Goal: Task Accomplishment & Management: Manage account settings

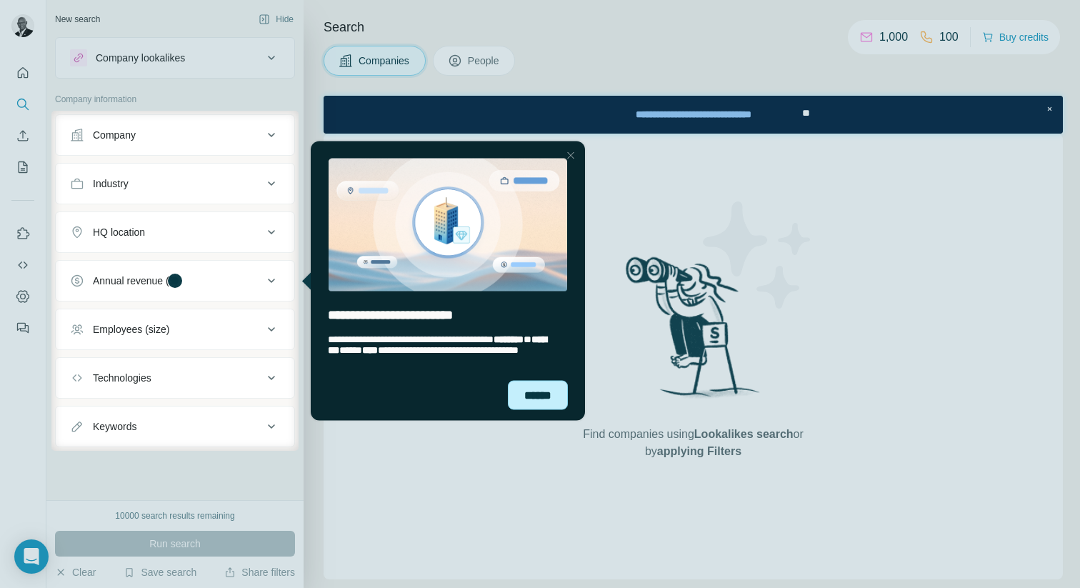
click at [537, 390] on div "******" at bounding box center [538, 394] width 60 height 29
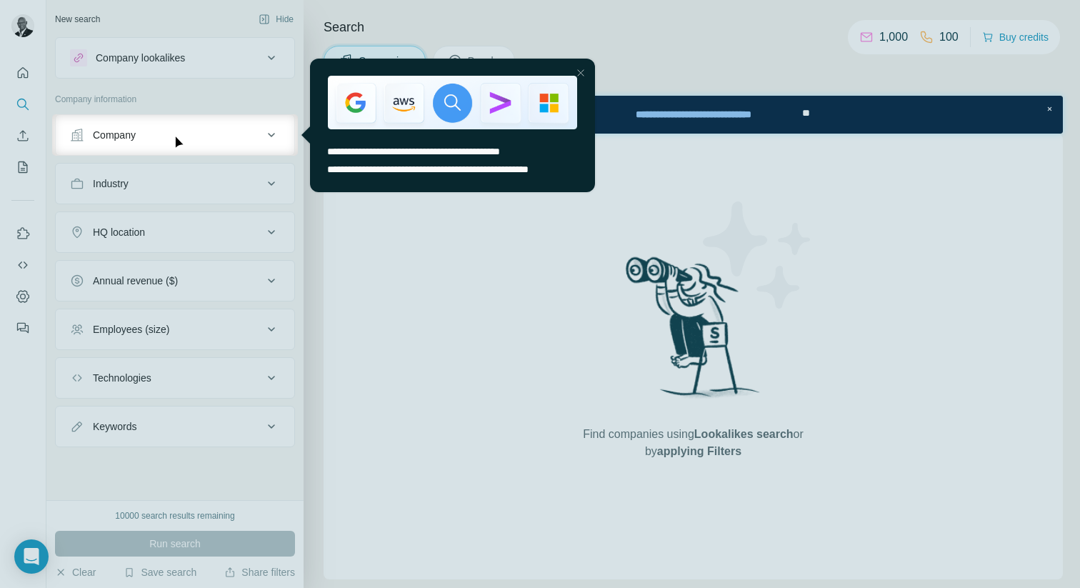
click at [580, 71] on div "Close Step" at bounding box center [580, 72] width 17 height 17
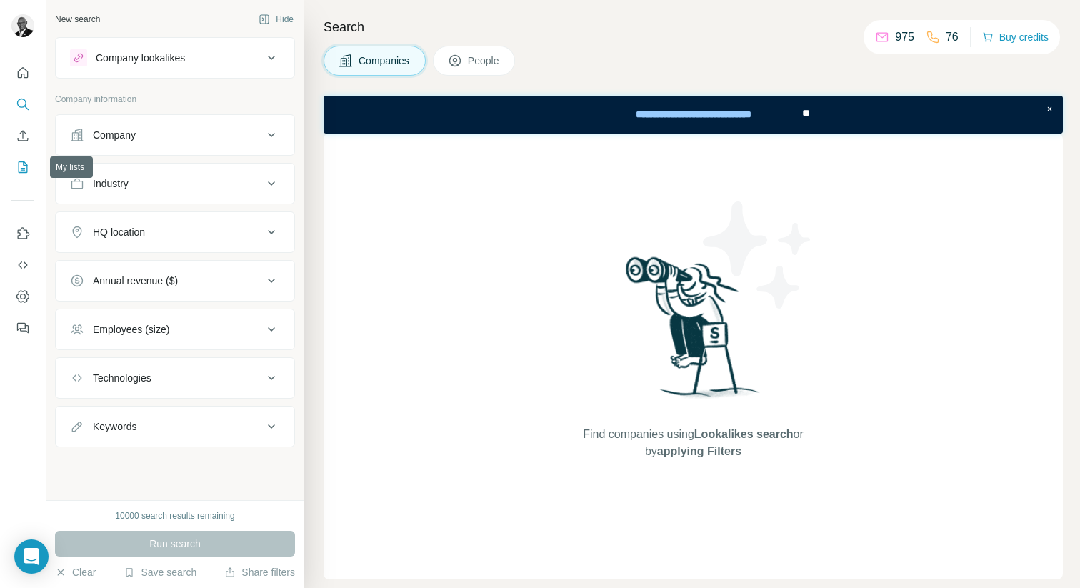
click at [20, 171] on icon "My lists" at bounding box center [23, 167] width 14 height 14
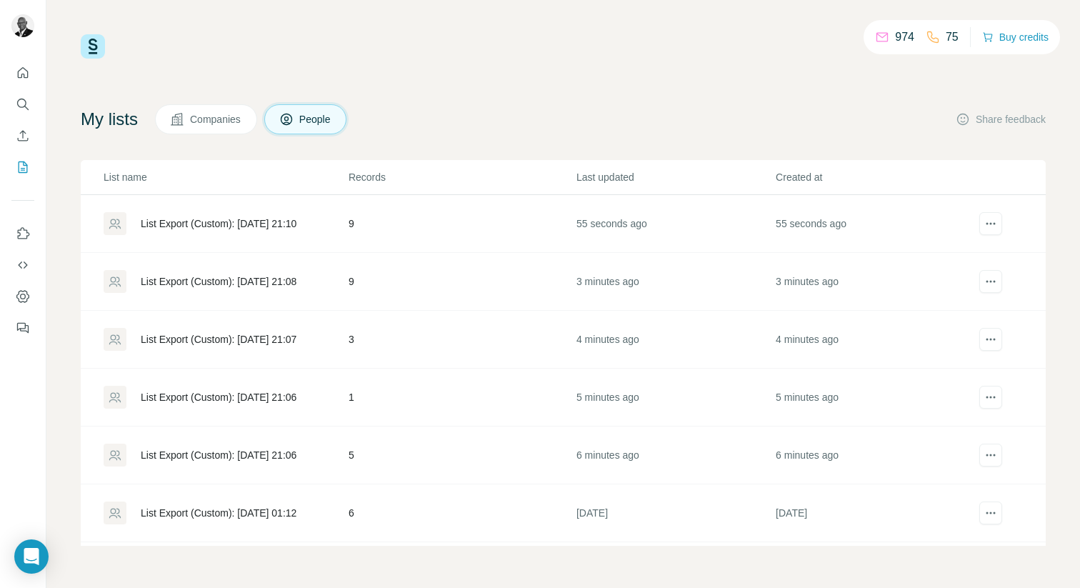
click at [210, 127] on button "Companies" at bounding box center [206, 119] width 102 height 30
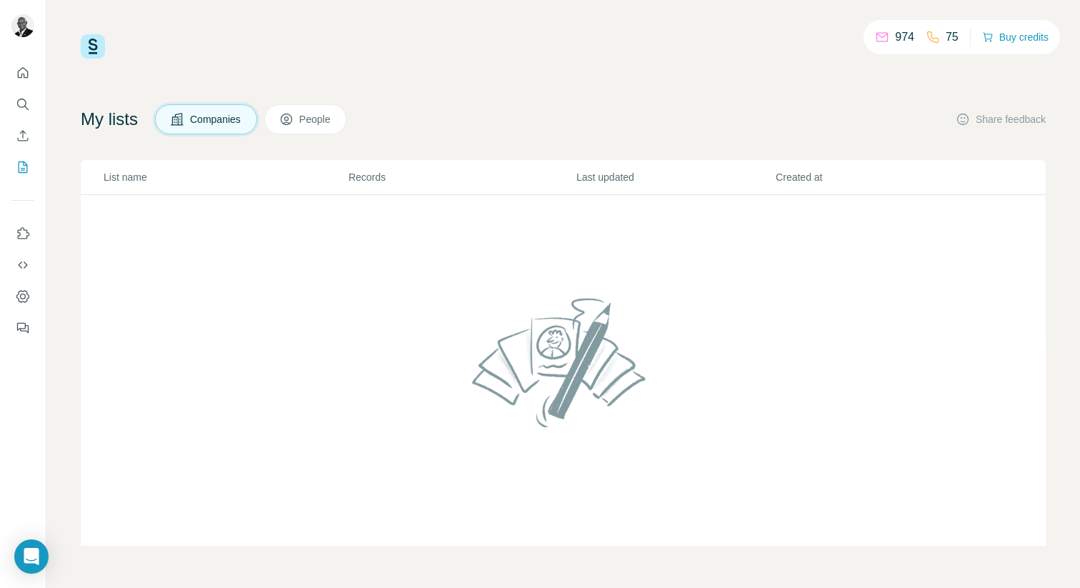
click at [306, 121] on button "People" at bounding box center [305, 119] width 83 height 30
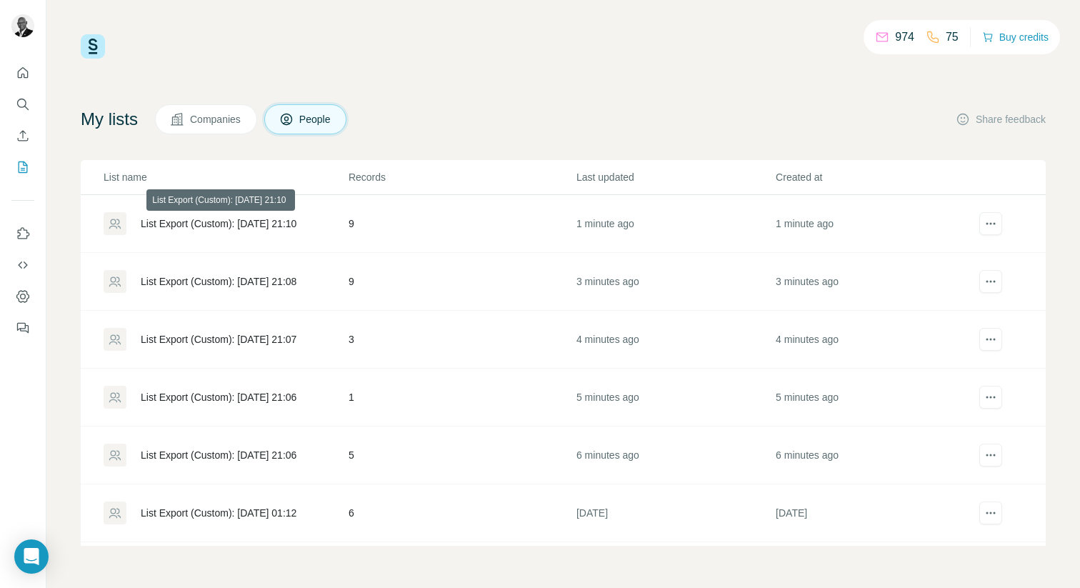
click at [215, 224] on div "List Export (Custom): [DATE] 21:10" at bounding box center [219, 223] width 156 height 14
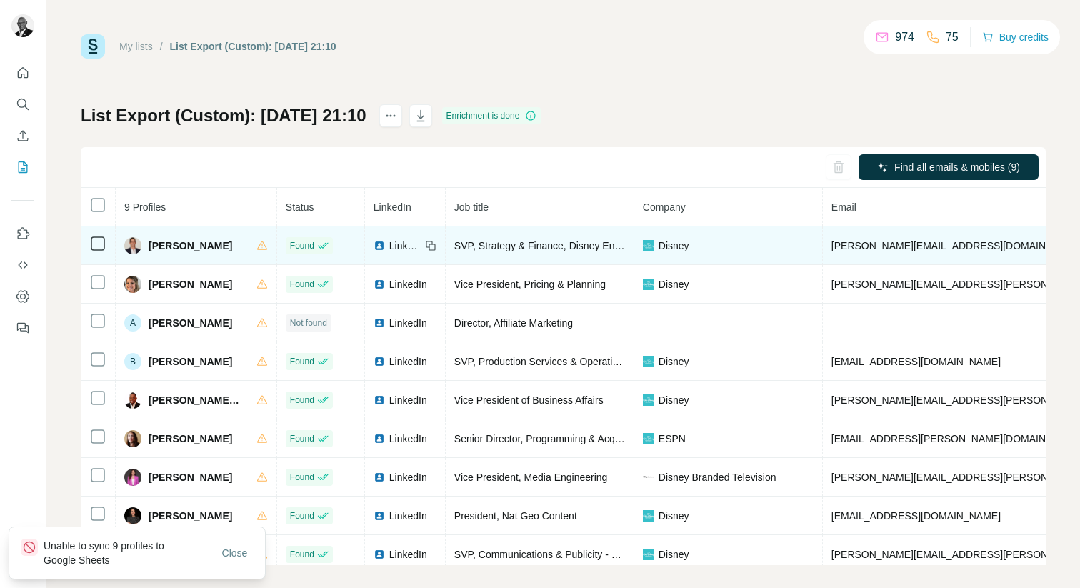
scroll to position [9, 0]
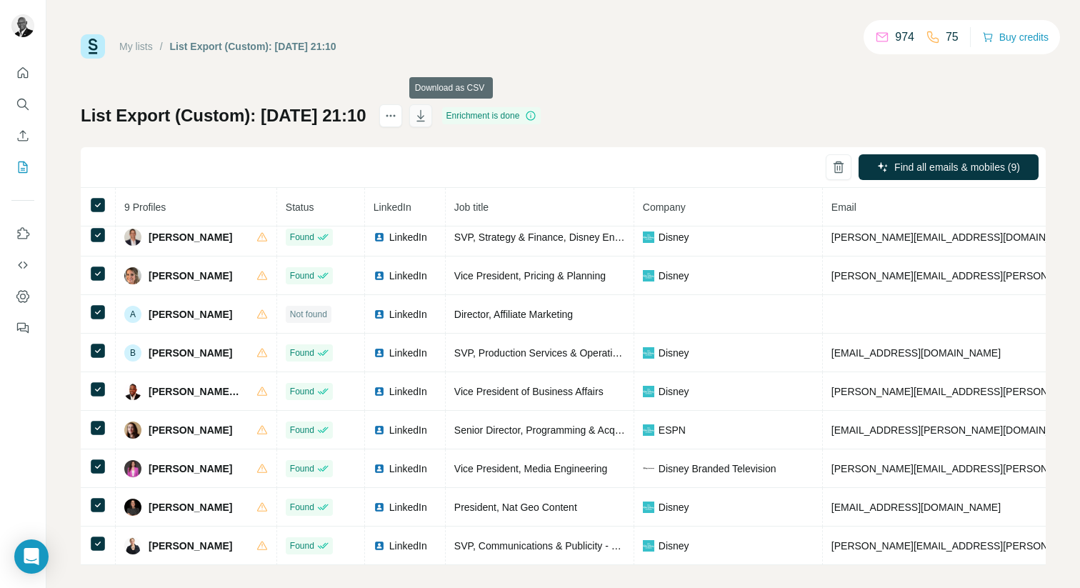
click at [428, 115] on icon "button" at bounding box center [420, 116] width 14 height 14
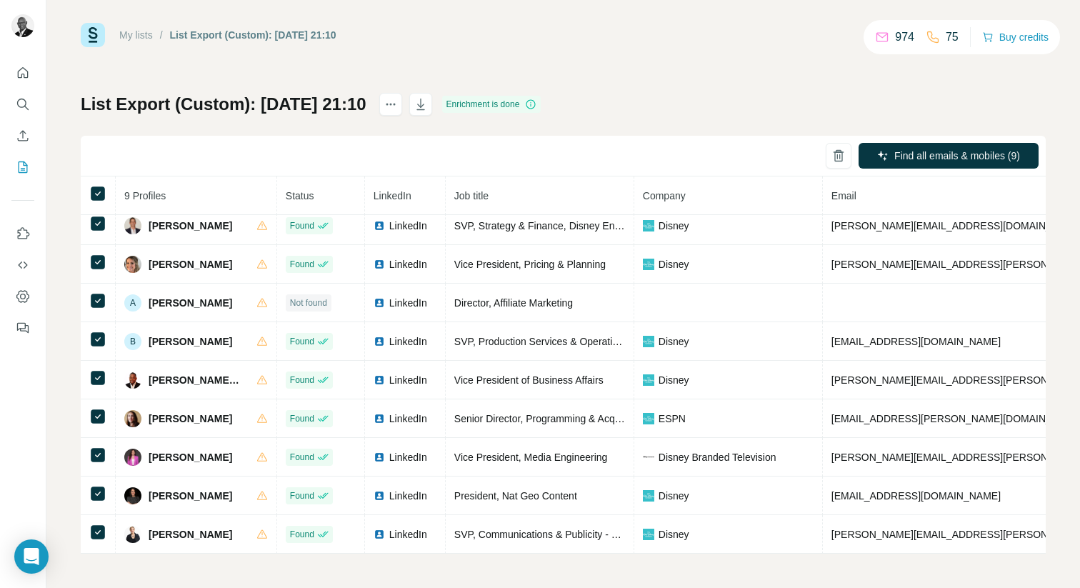
click at [142, 36] on link "My lists" at bounding box center [136, 34] width 34 height 11
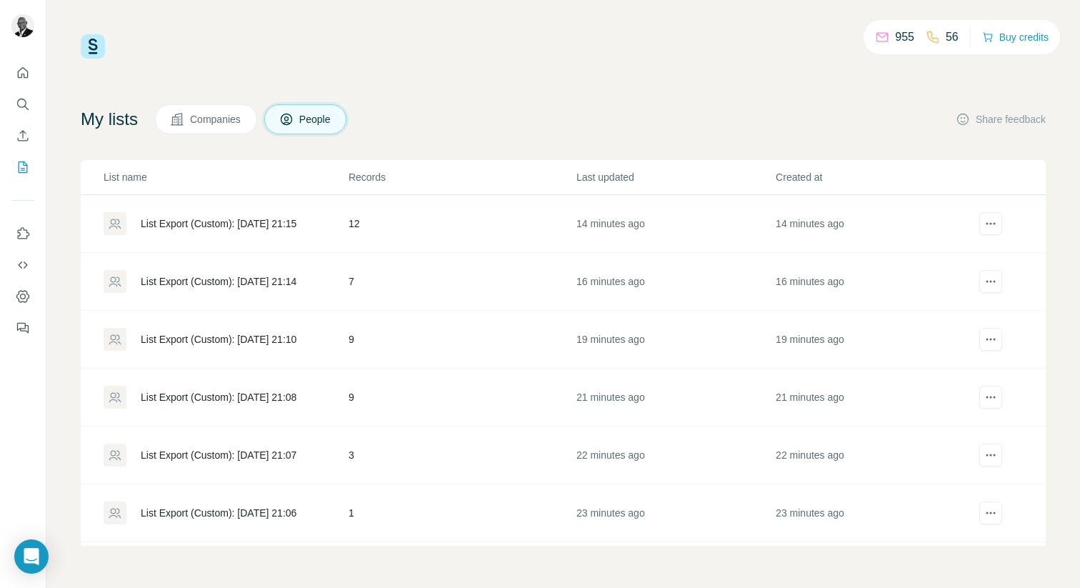
click at [902, 42] on p "955" at bounding box center [904, 37] width 19 height 17
click at [937, 40] on div "56" at bounding box center [941, 37] width 33 height 17
click at [22, 73] on icon "Quick start" at bounding box center [23, 73] width 14 height 14
